Goal: Information Seeking & Learning: Check status

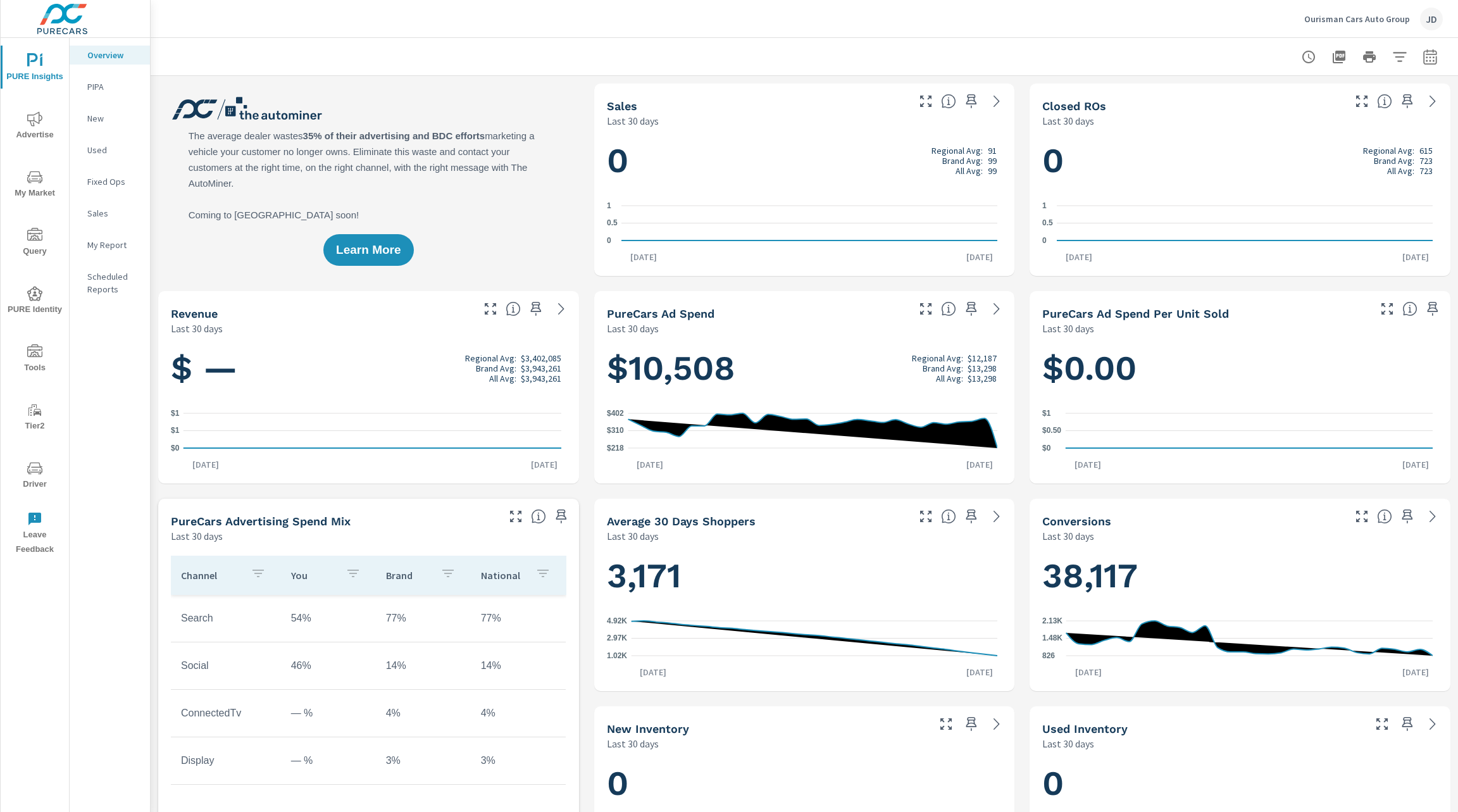
scroll to position [1, 0]
click at [41, 342] on button "Tools" at bounding box center [35, 358] width 68 height 43
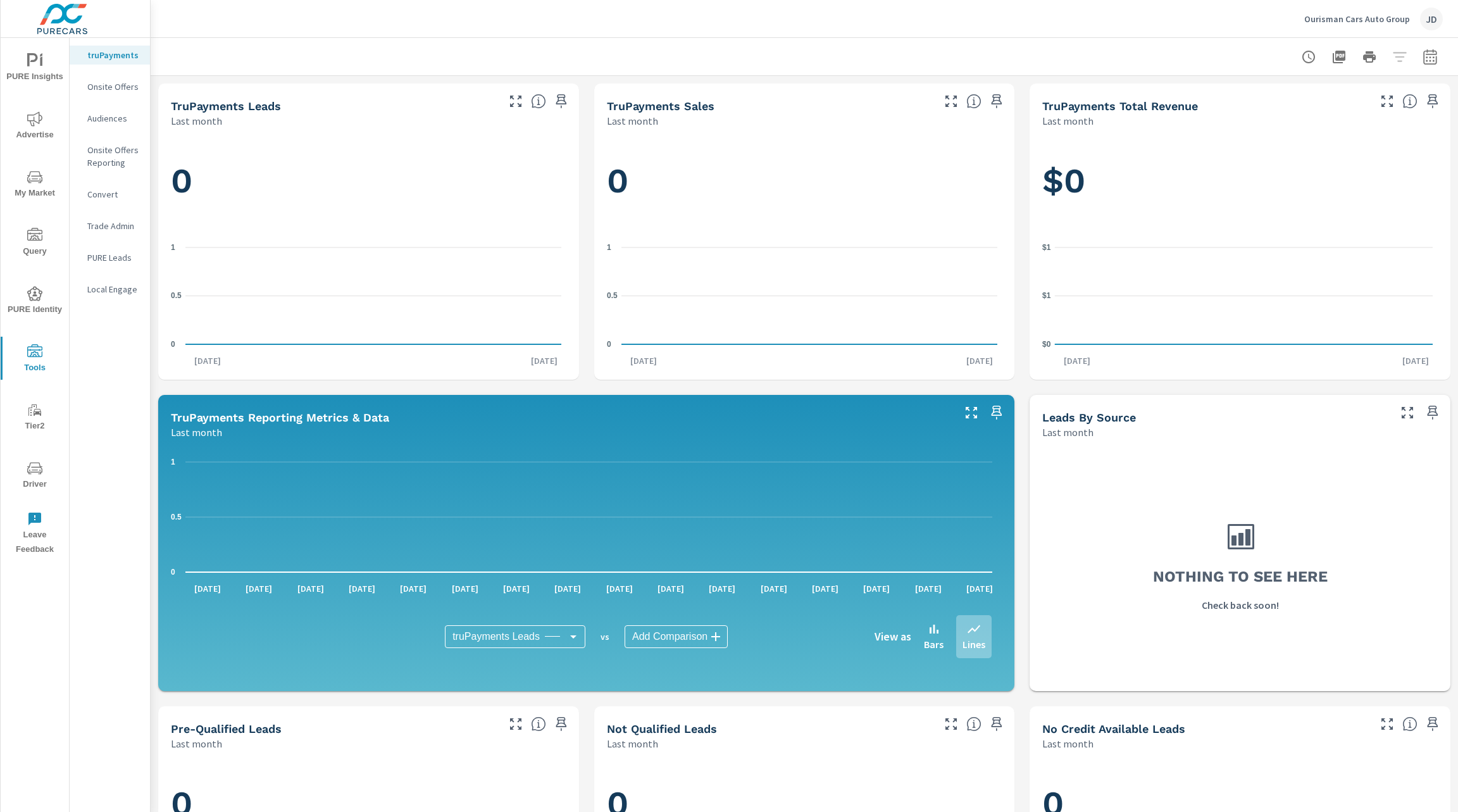
click at [32, 473] on icon "nav menu" at bounding box center [35, 468] width 15 height 15
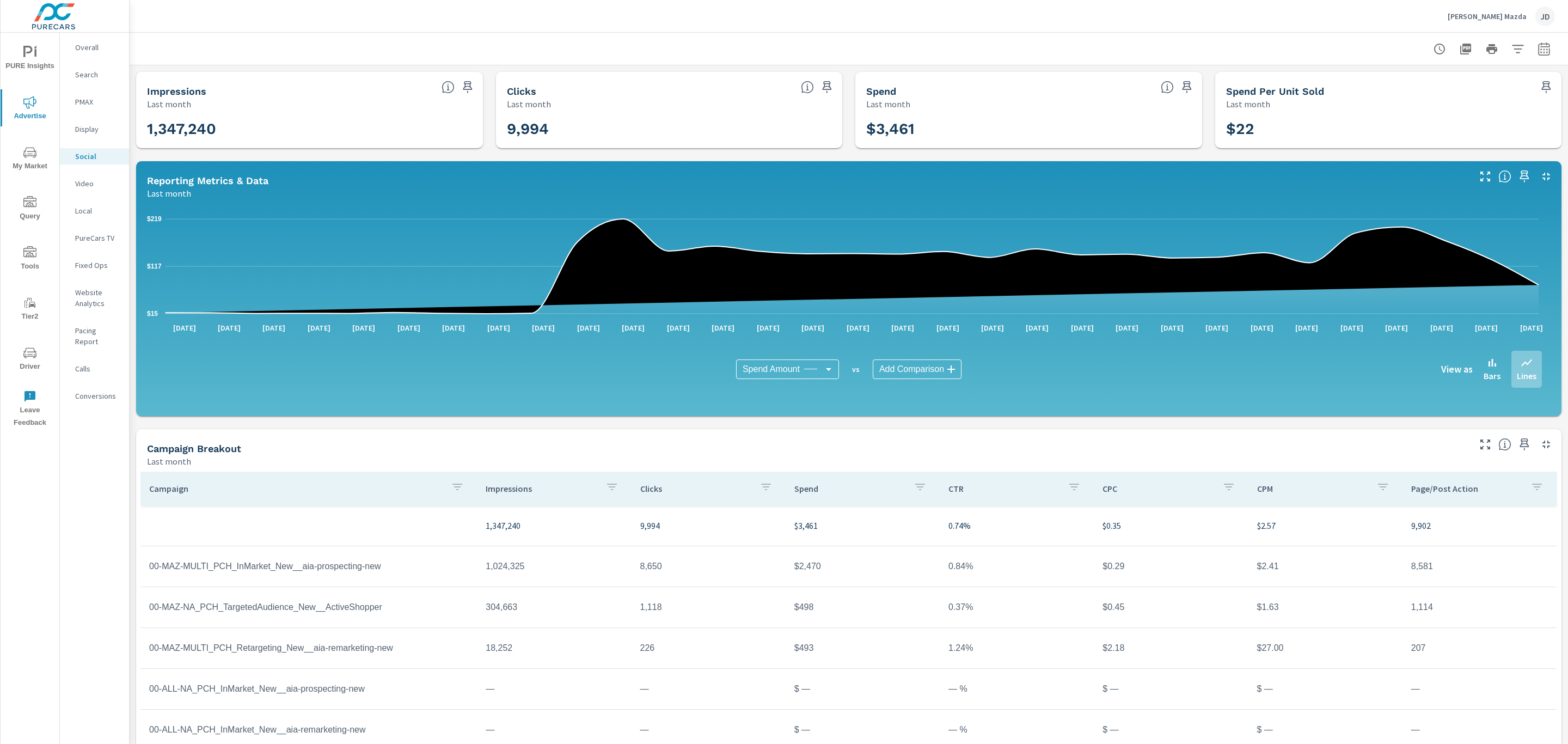
scroll to position [36, 0]
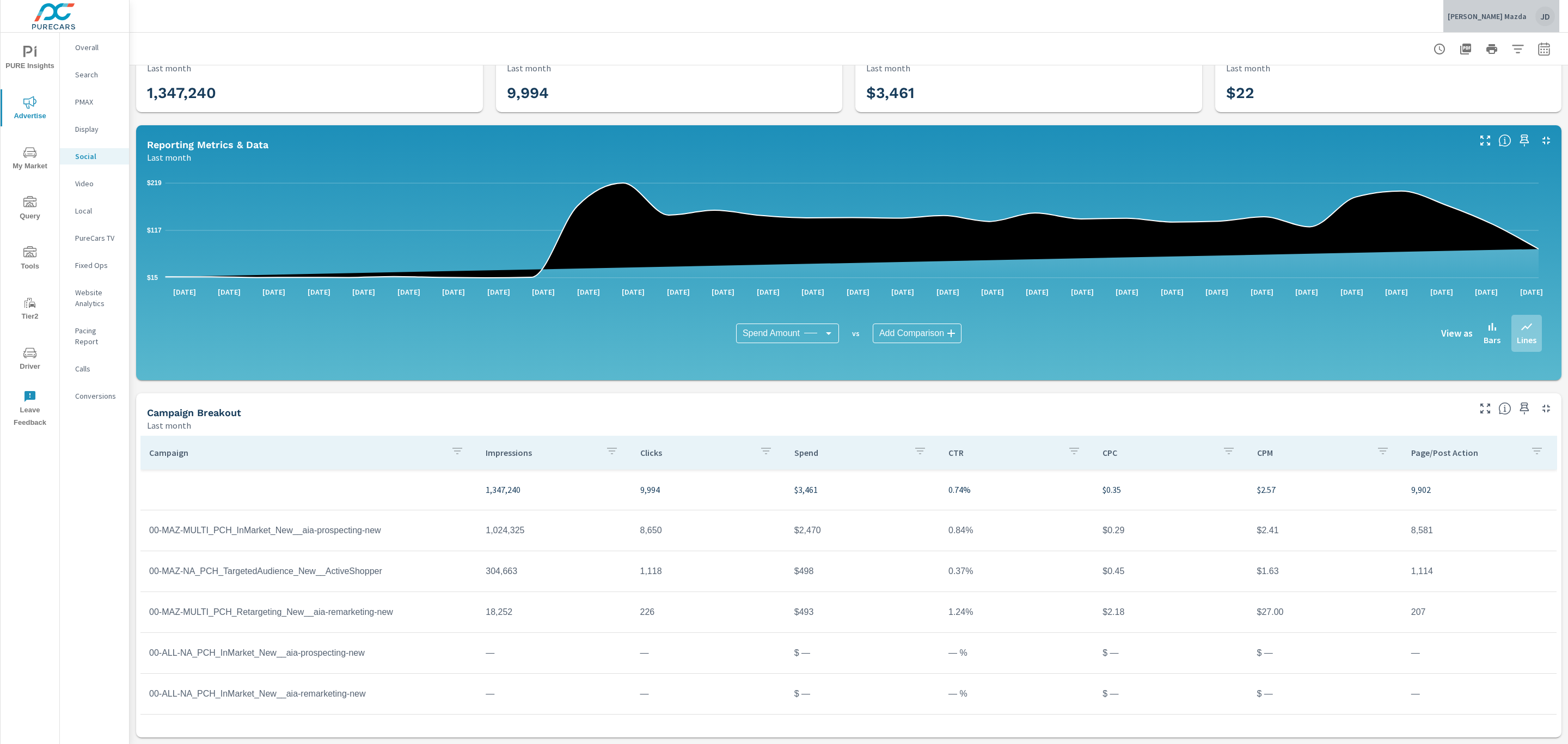
click at [1543, 18] on div "JD" at bounding box center [1545, 16] width 19 height 19
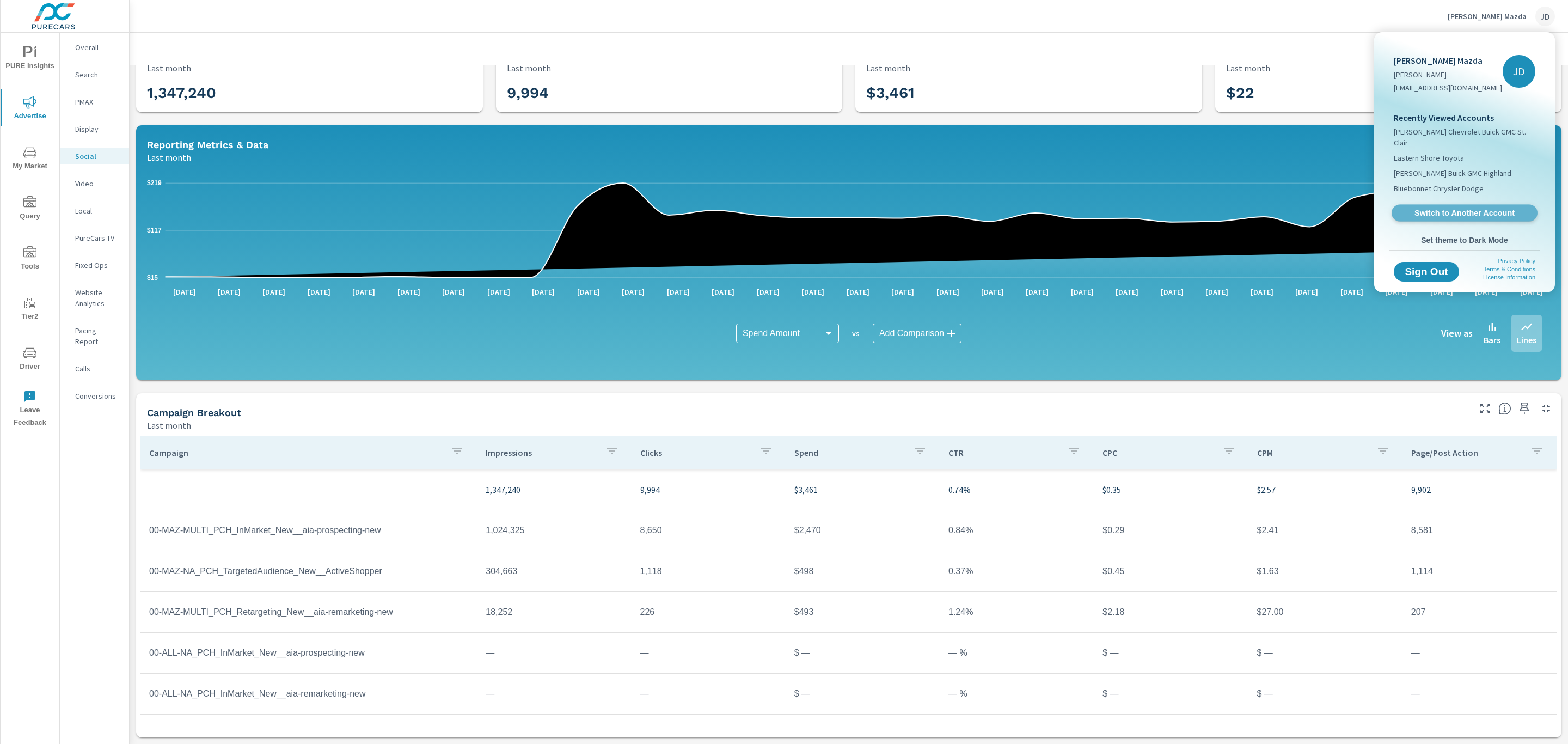
click at [1469, 208] on span "Switch to Another Account" at bounding box center [1464, 213] width 133 height 10
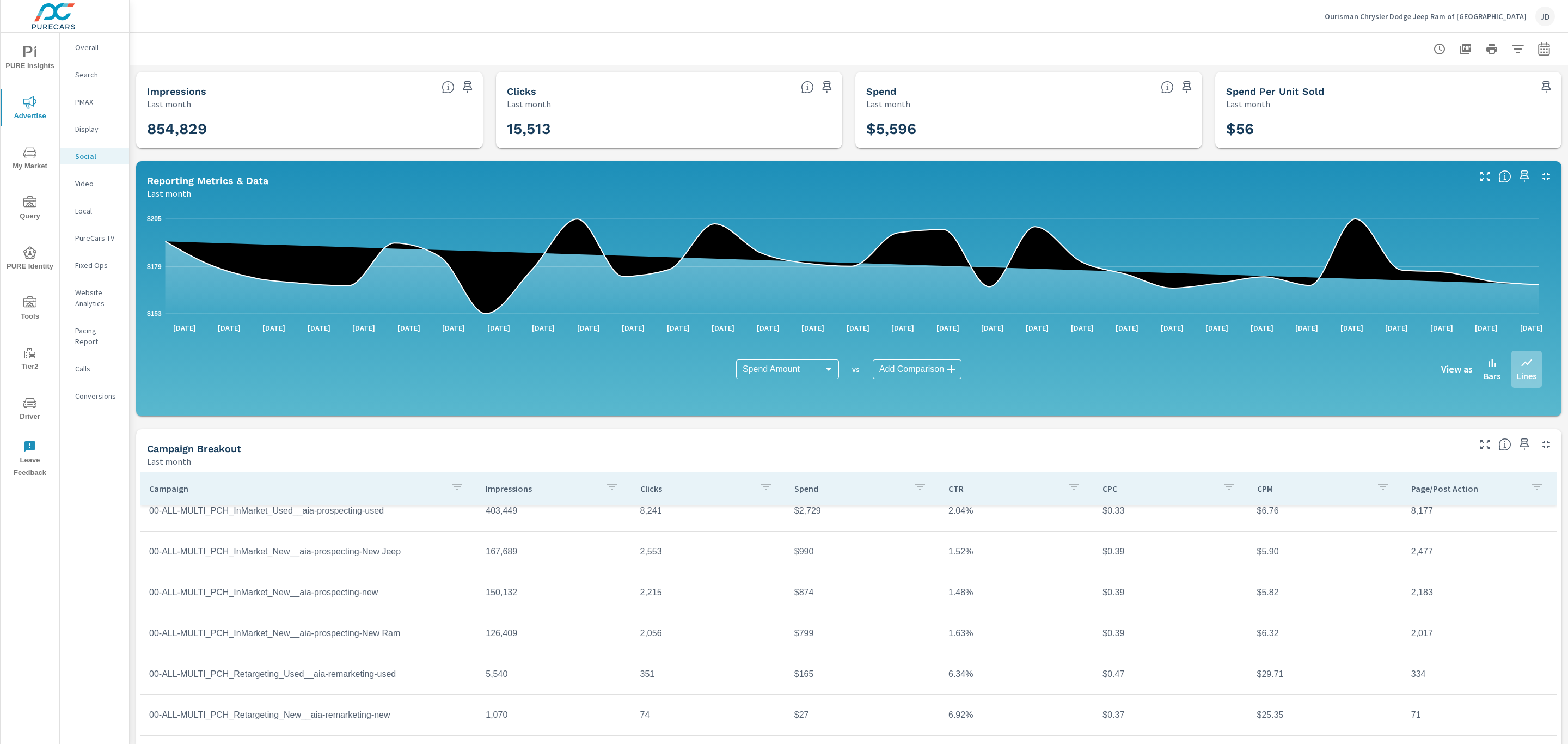
scroll to position [36, 0]
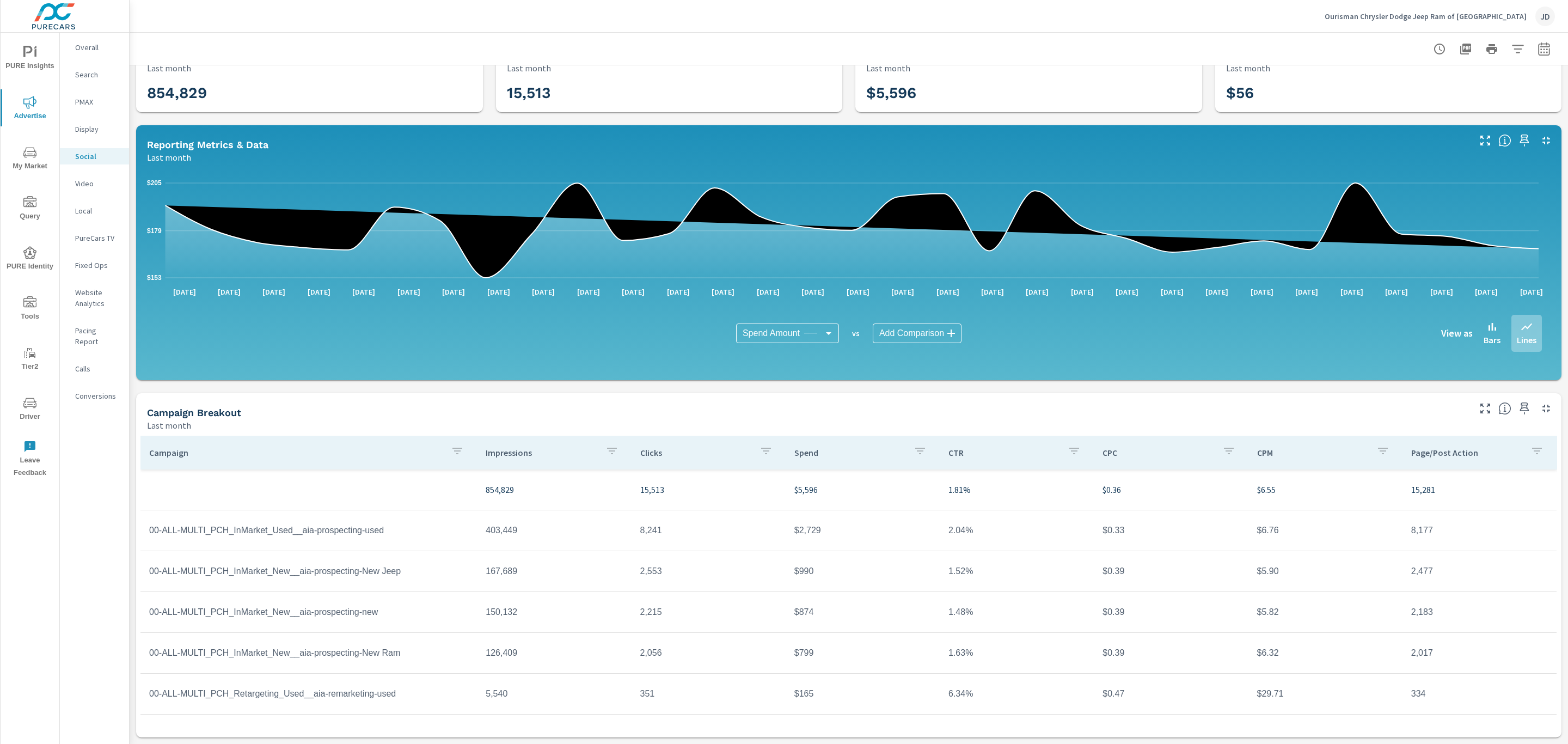
click at [1538, 53] on icon "button" at bounding box center [1544, 48] width 11 height 13
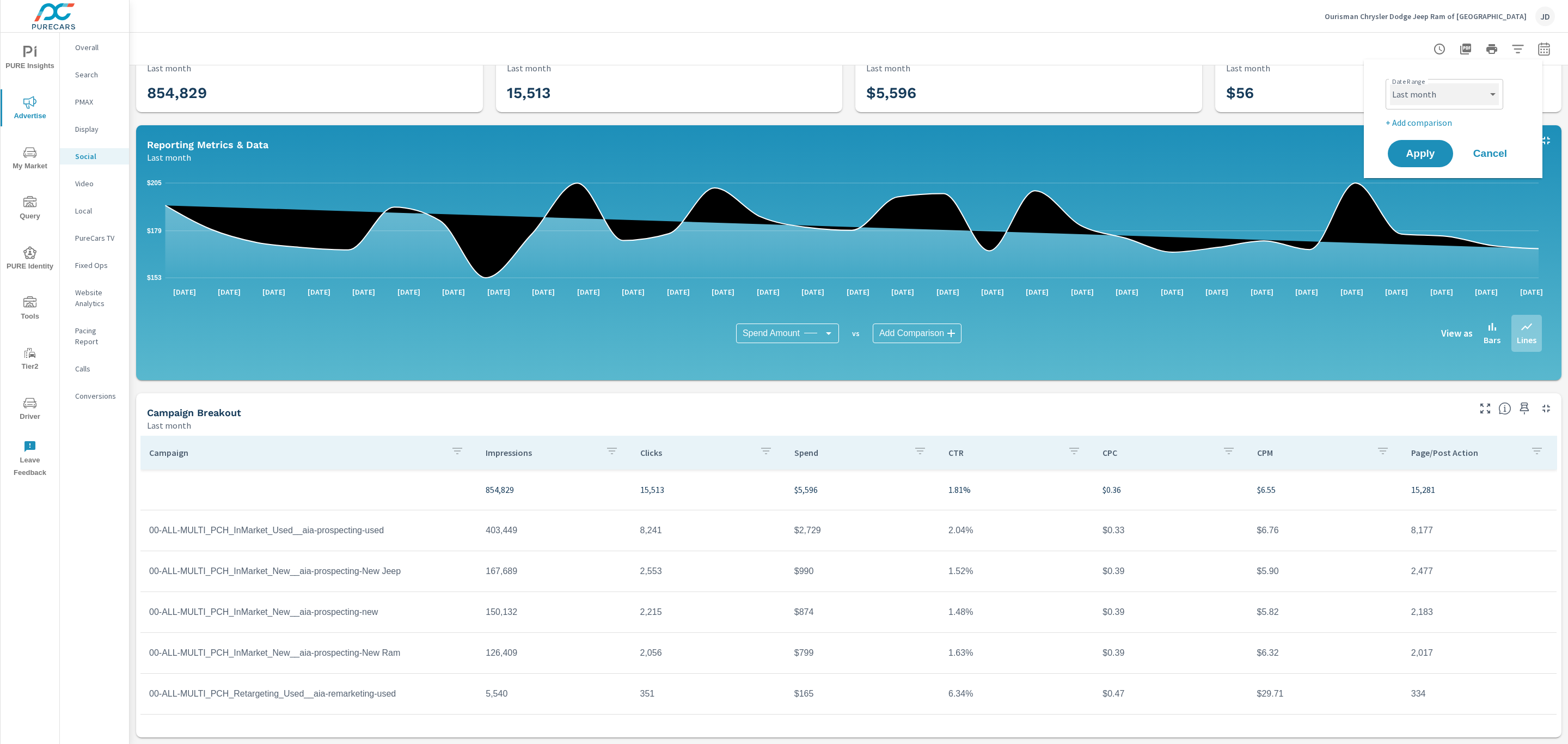
click at [1470, 95] on select "Custom Yesterday Last week Last 7 days Last 14 days Last 30 days Last 45 days L…" at bounding box center [1444, 94] width 109 height 22
click at [1390, 83] on select "Custom Yesterday Last week Last 7 days Last 14 days Last 30 days Last 45 days L…" at bounding box center [1444, 94] width 109 height 22
select select "Last 7 days"
click at [1435, 152] on span "Apply" at bounding box center [1420, 153] width 44 height 10
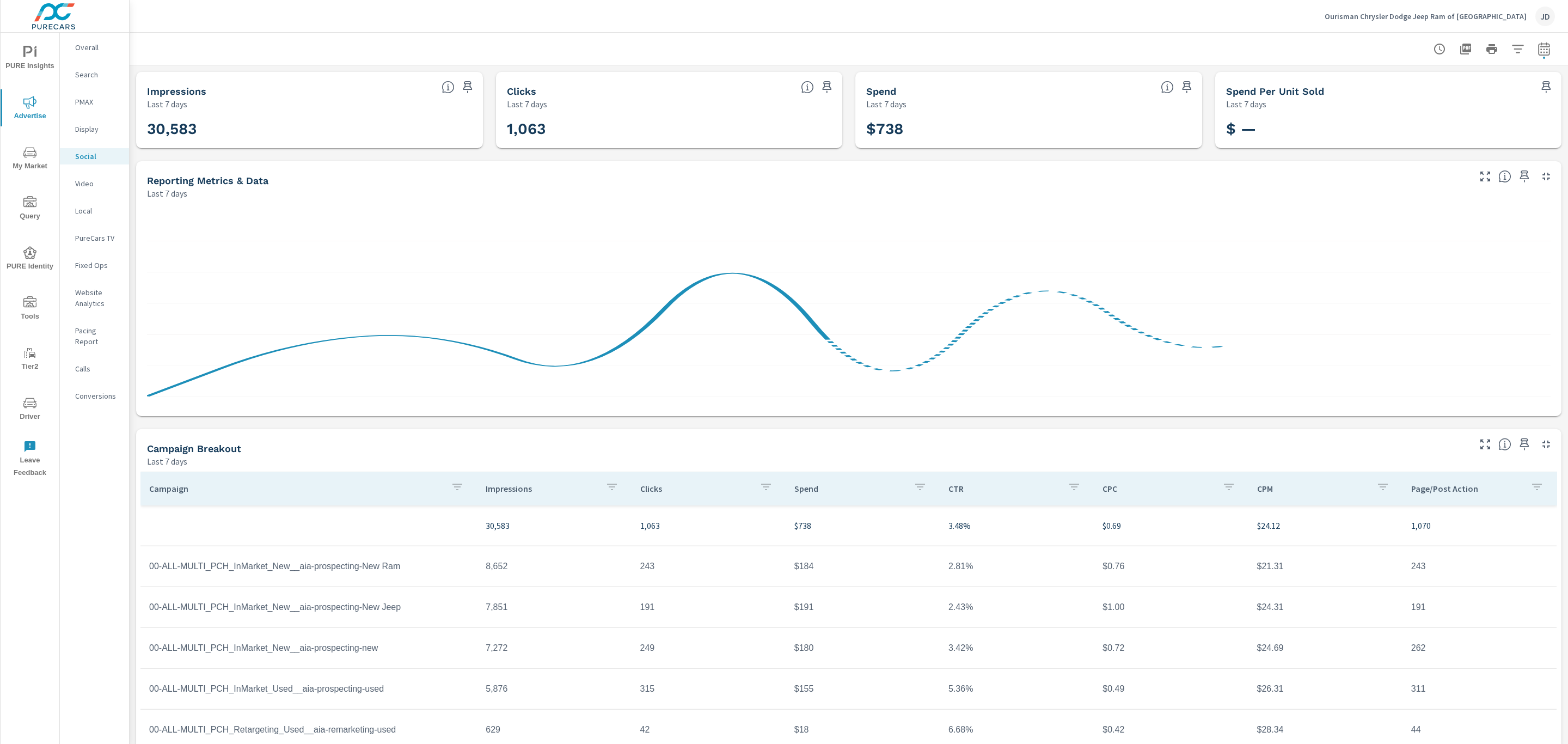
scroll to position [36, 0]
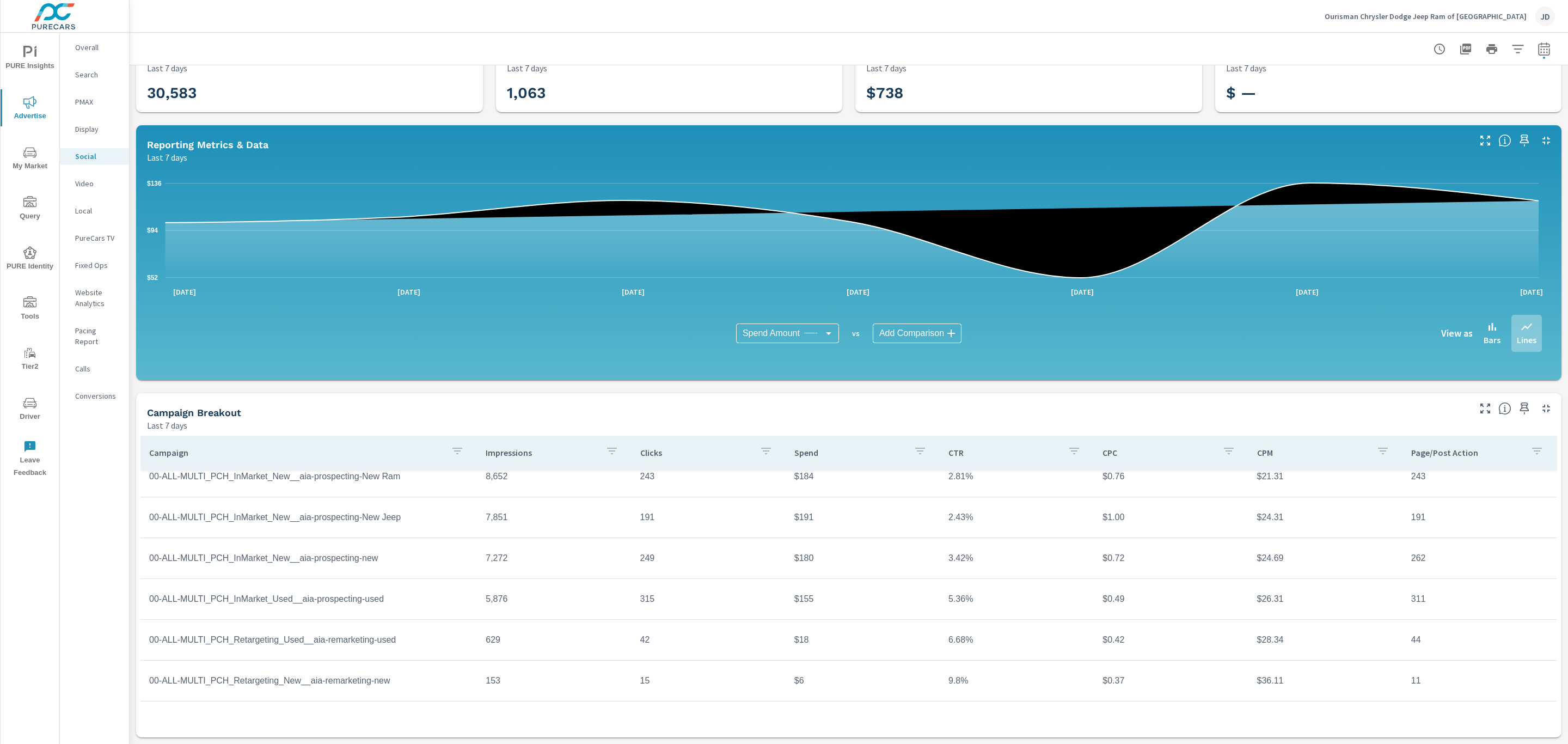
scroll to position [80, 0]
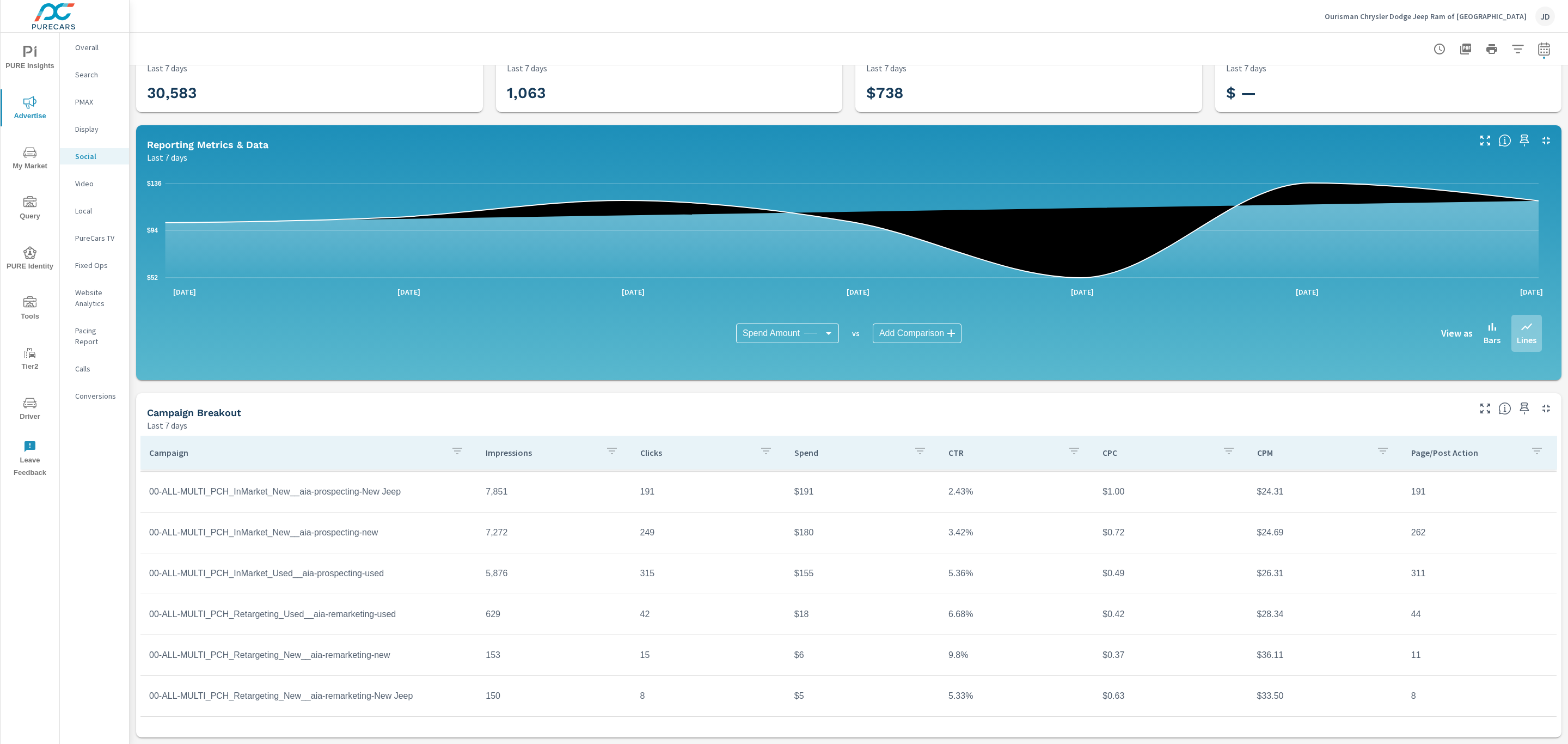
click at [1538, 49] on icon "button" at bounding box center [1545, 49] width 13 height 13
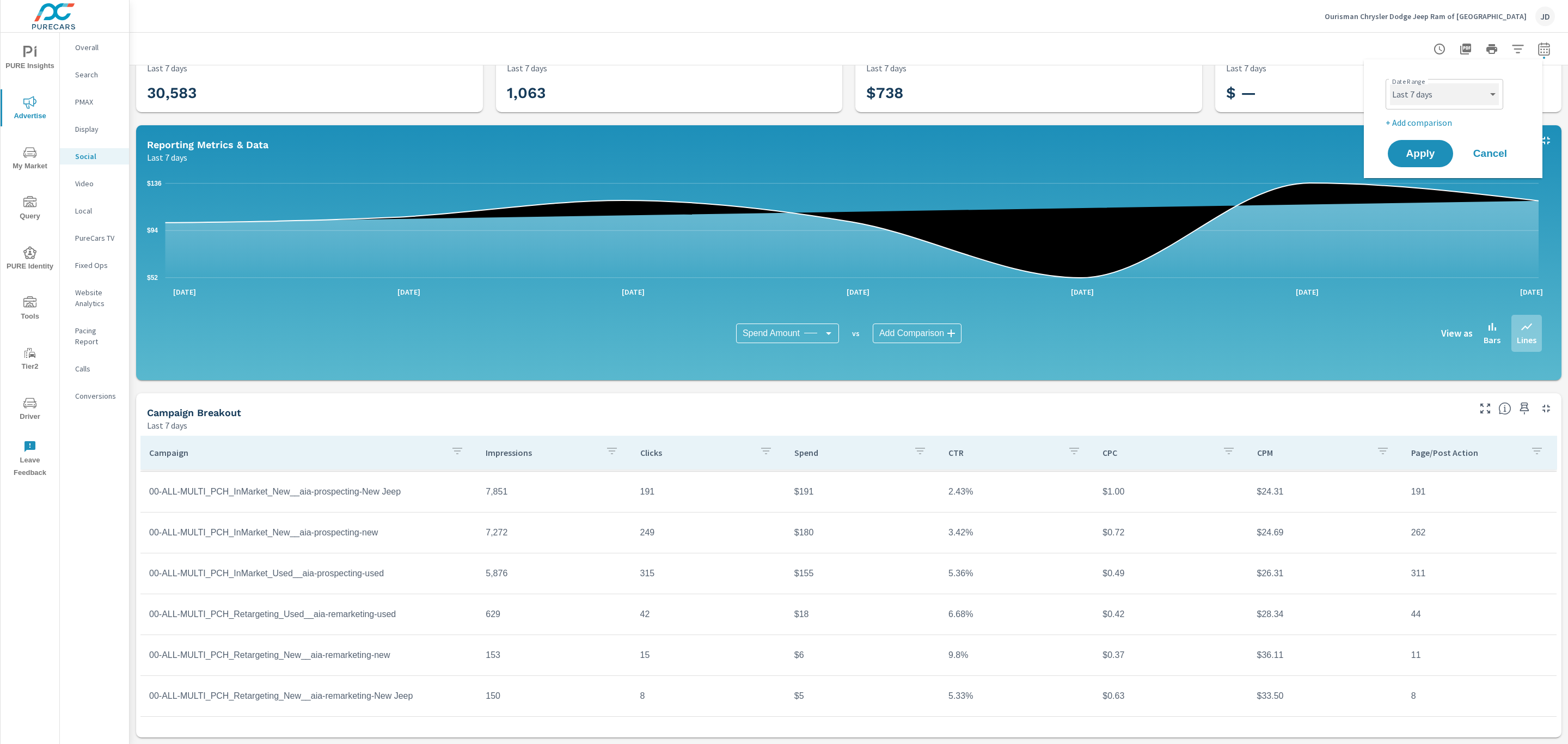
click at [1472, 95] on select "Custom Yesterday Last week Last 7 days Last 14 days Last 30 days Last 45 days L…" at bounding box center [1444, 94] width 109 height 22
click at [1390, 83] on select "Custom Yesterday Last week Last 7 days Last 14 days Last 30 days Last 45 days L…" at bounding box center [1444, 94] width 109 height 22
select select "Month to date"
click at [1425, 148] on span "Apply" at bounding box center [1420, 153] width 44 height 10
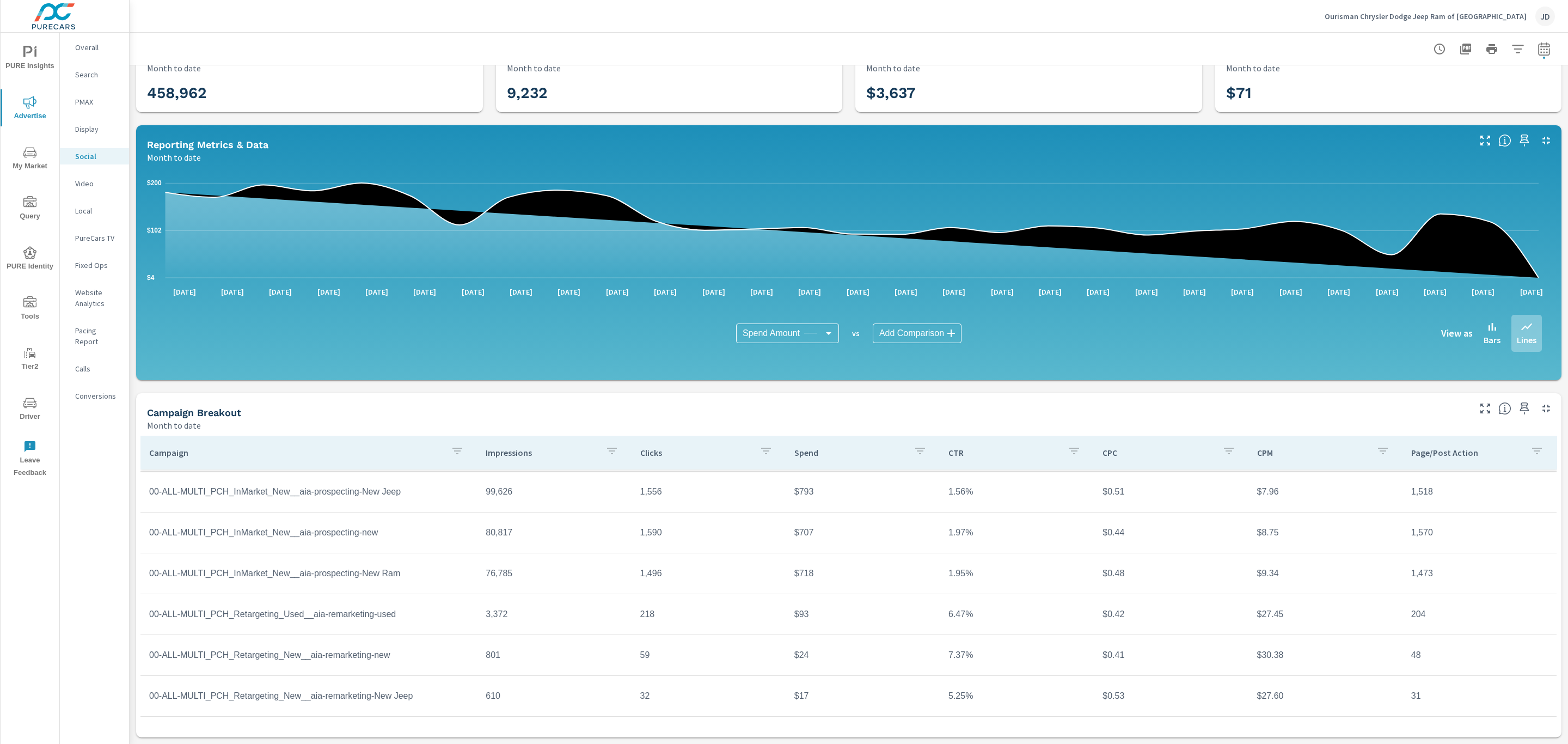
scroll to position [80, 0]
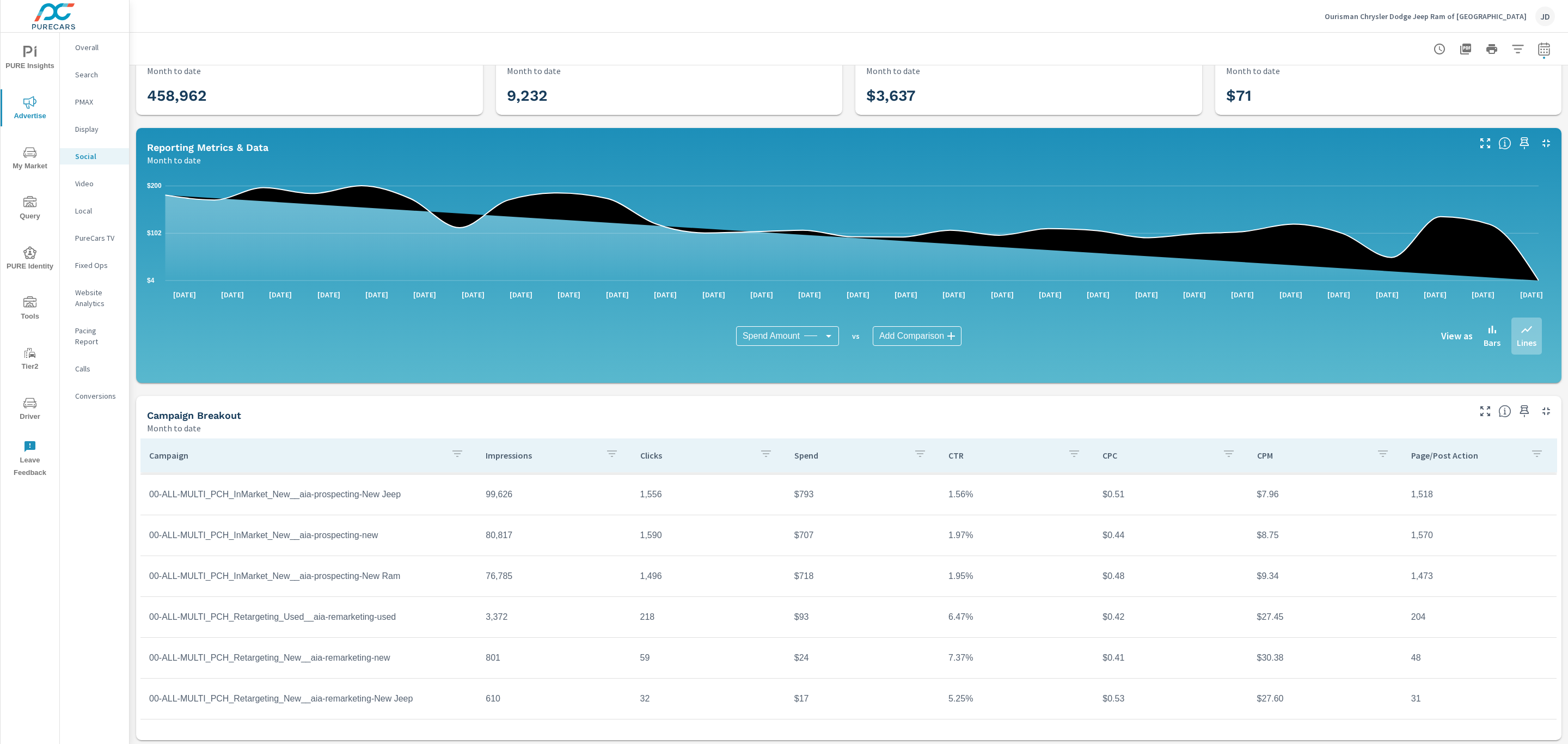
scroll to position [36, 0]
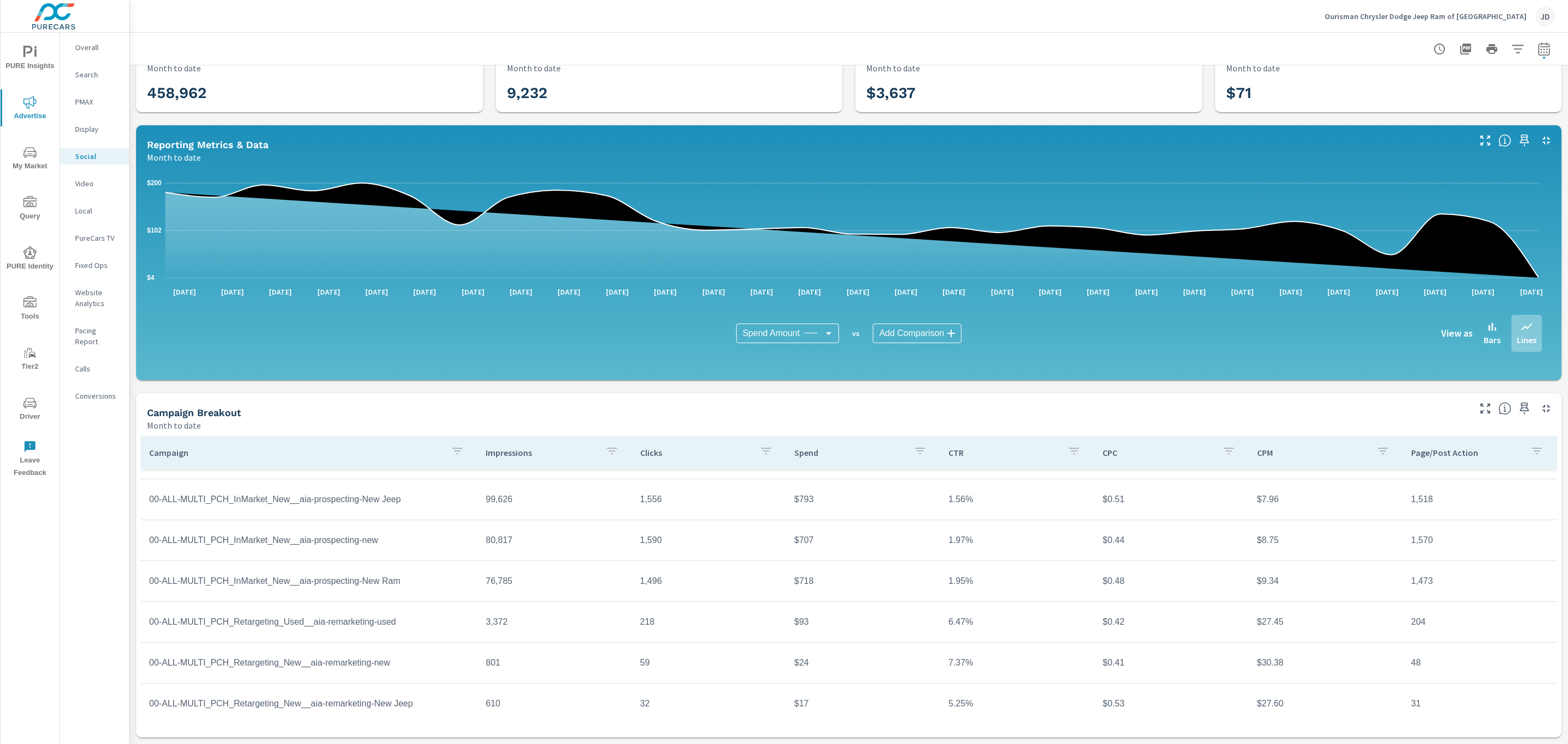
scroll to position [61, 0]
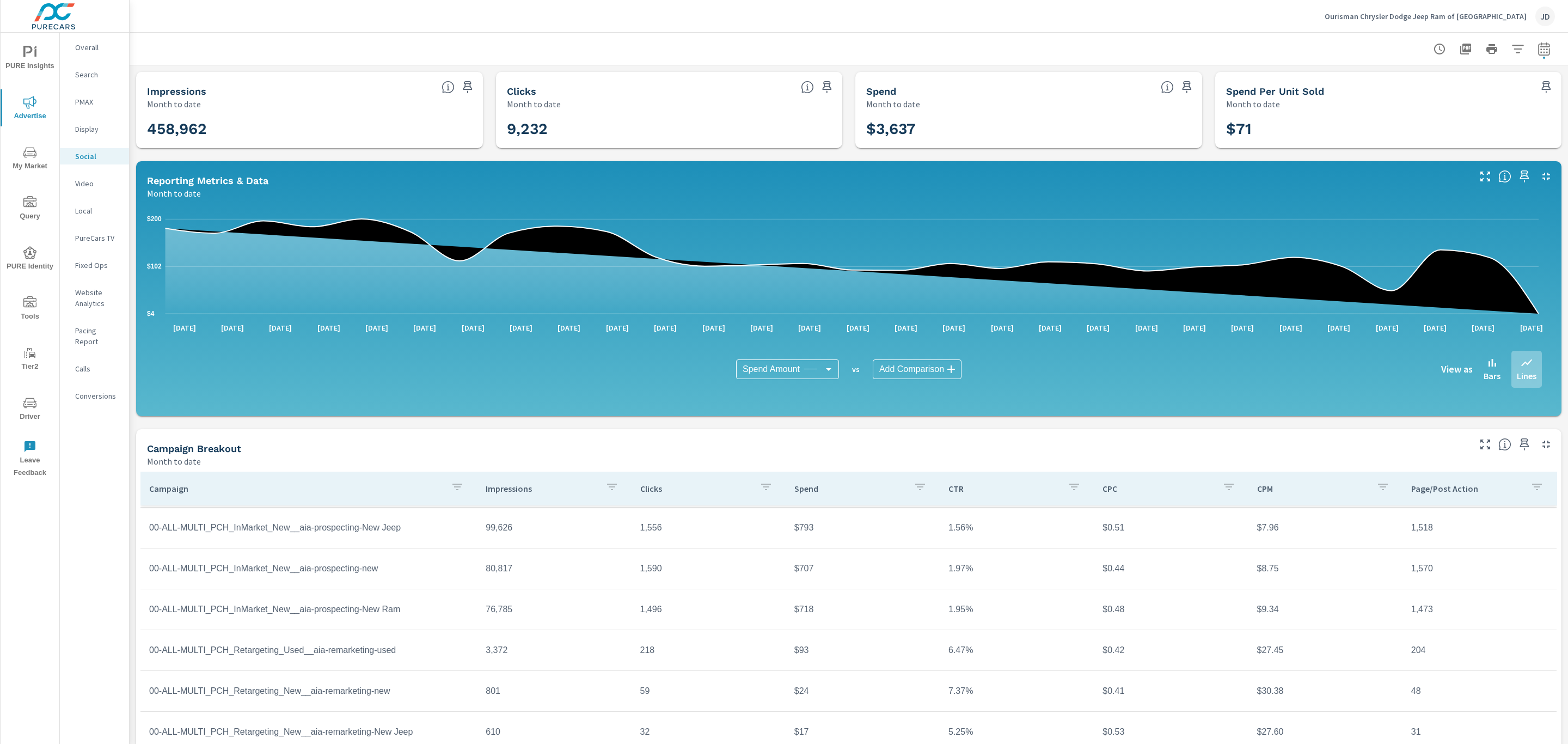
scroll to position [36, 0]
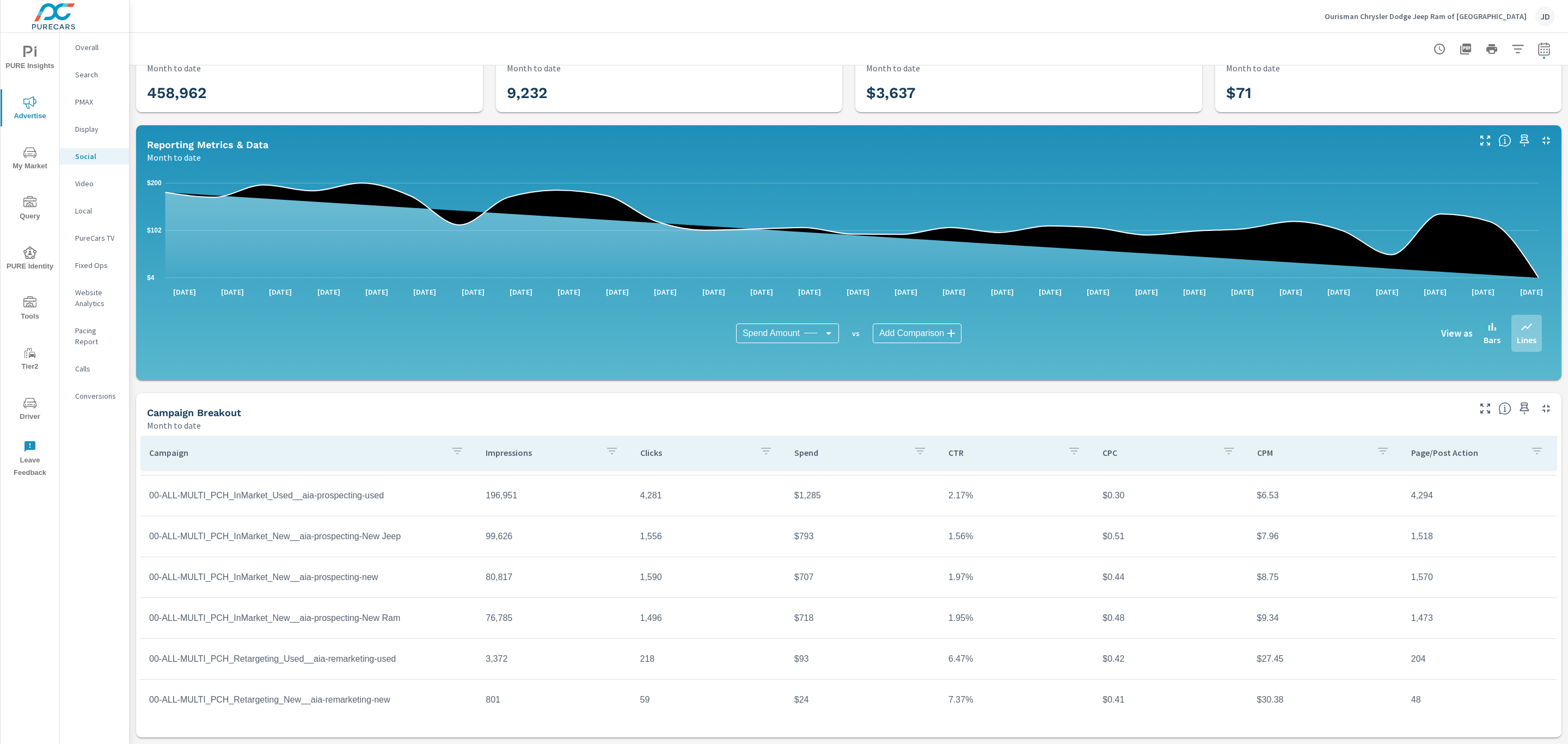
scroll to position [33, 0]
click at [1528, 6] on div "Ourisman Chrysler Dodge Jeep Ram of Baltimore JD" at bounding box center [1440, 16] width 231 height 19
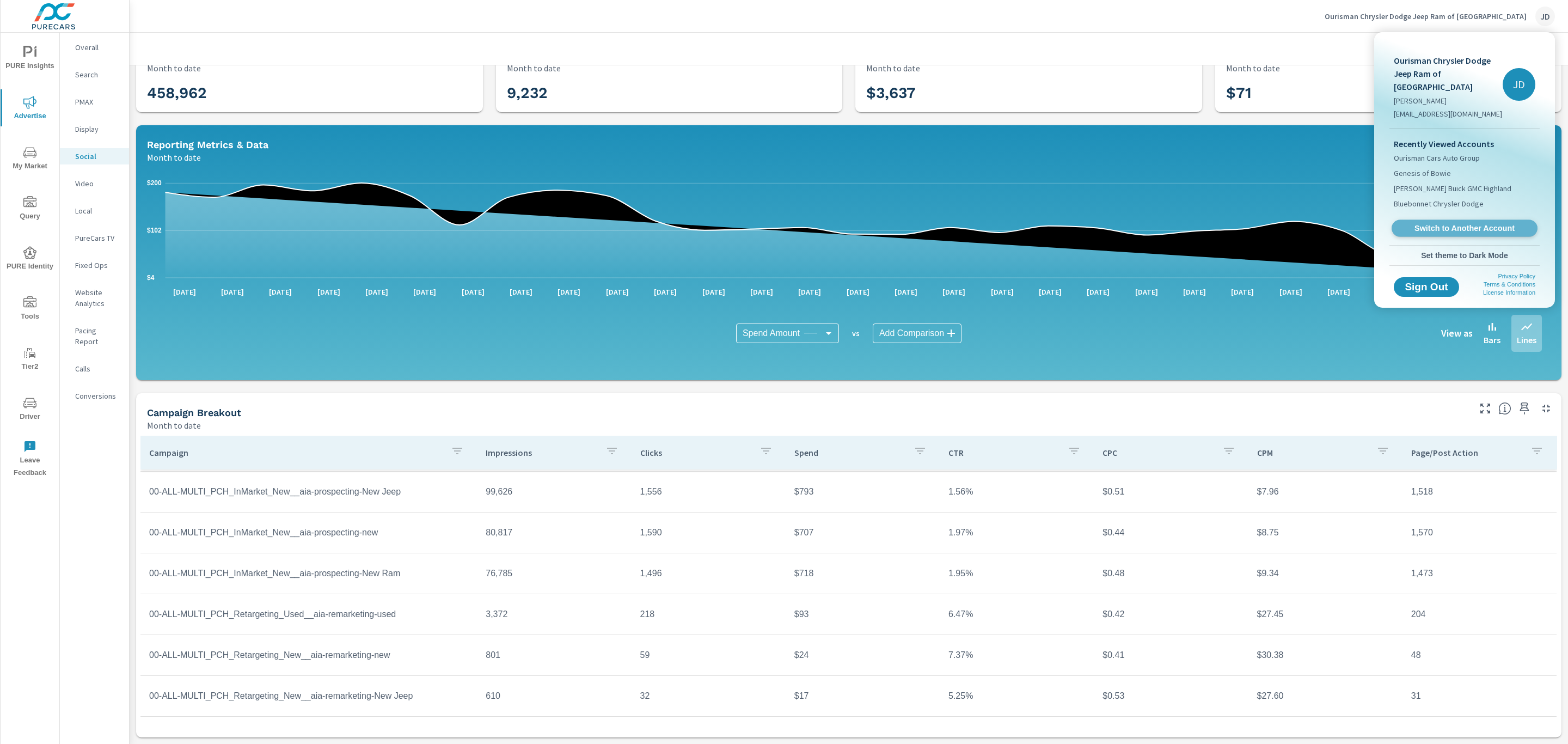
click at [1488, 223] on span "Switch to Another Account" at bounding box center [1464, 228] width 133 height 10
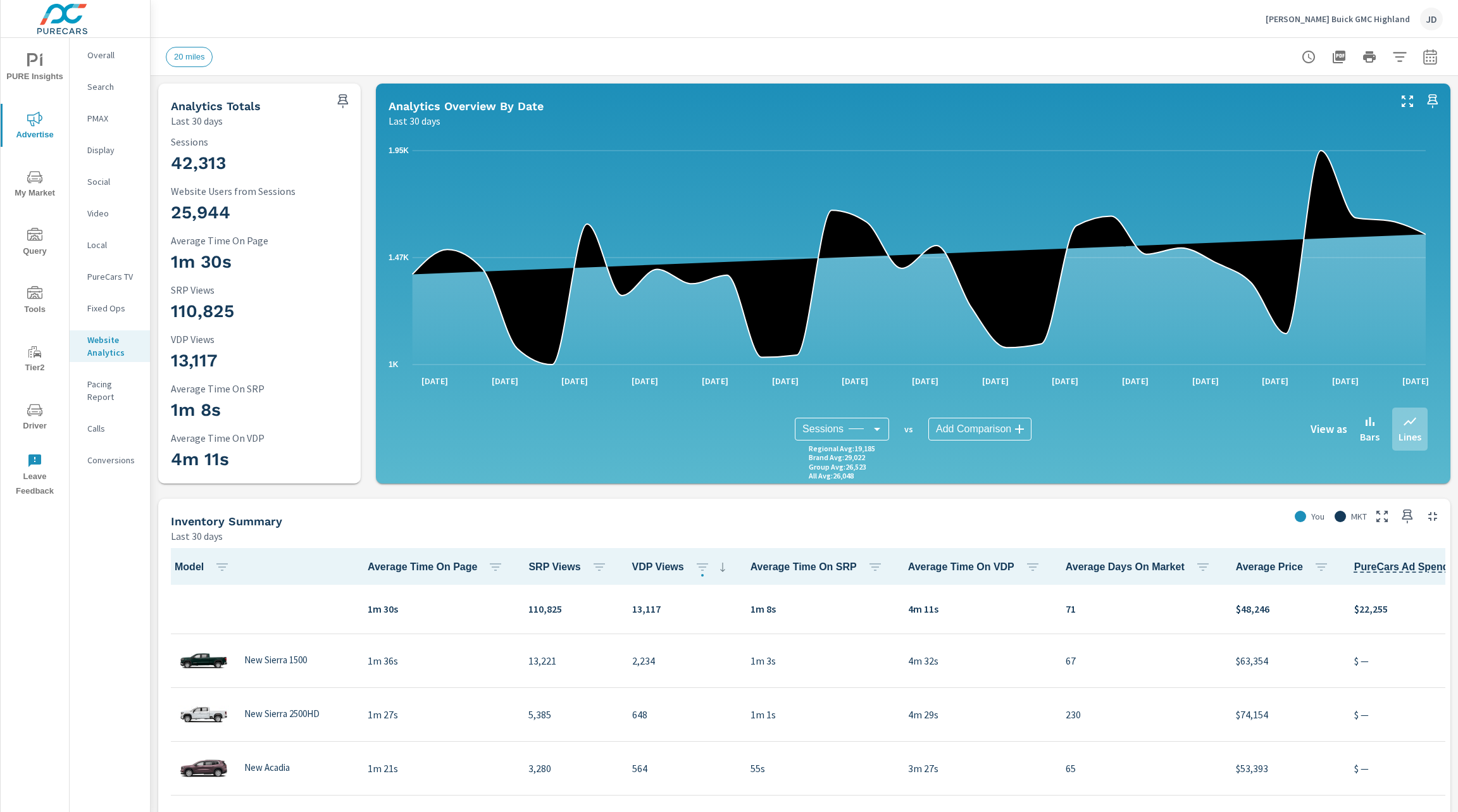
scroll to position [50, 0]
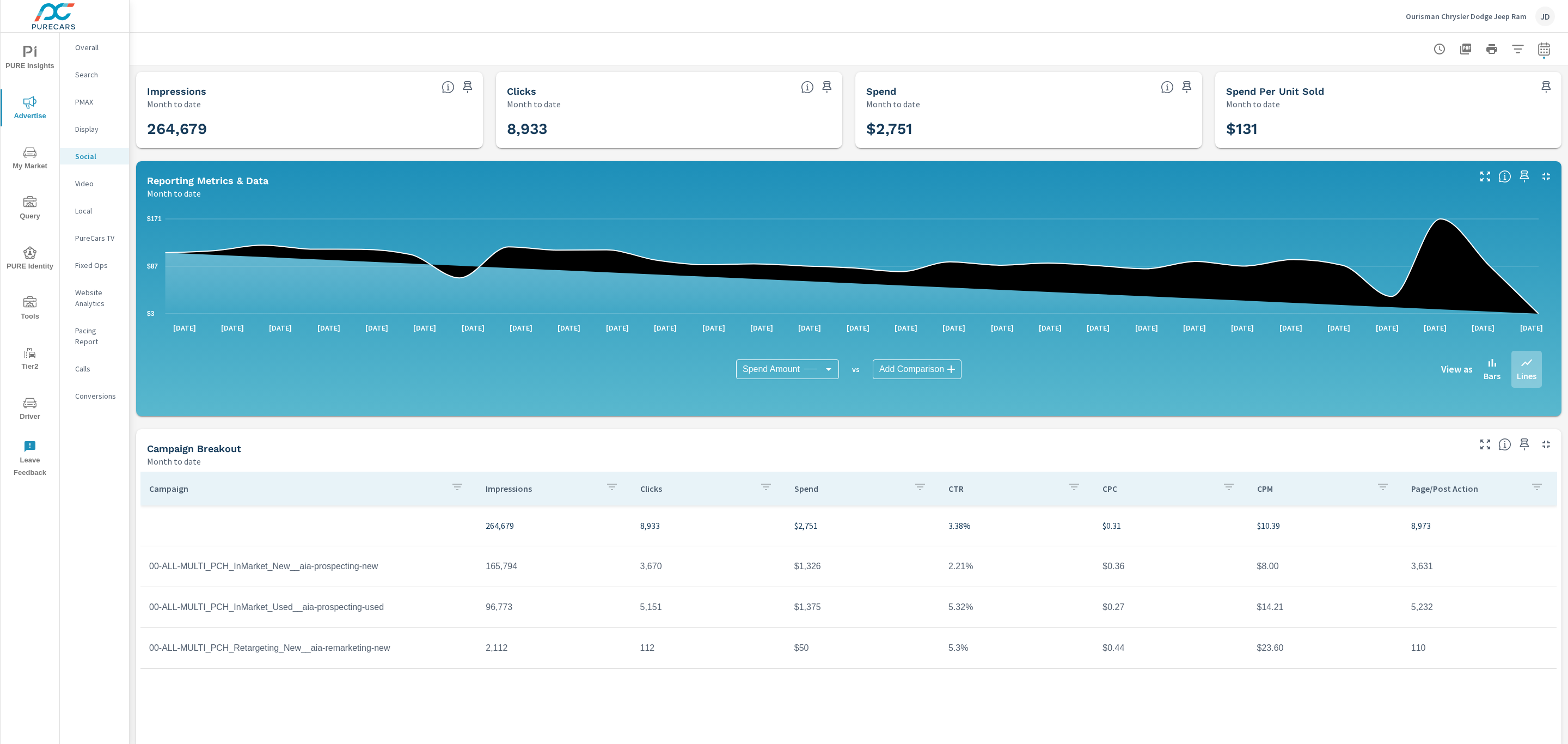
click at [31, 415] on span "Driver" at bounding box center [30, 409] width 52 height 27
